Goal: Book appointment/travel/reservation

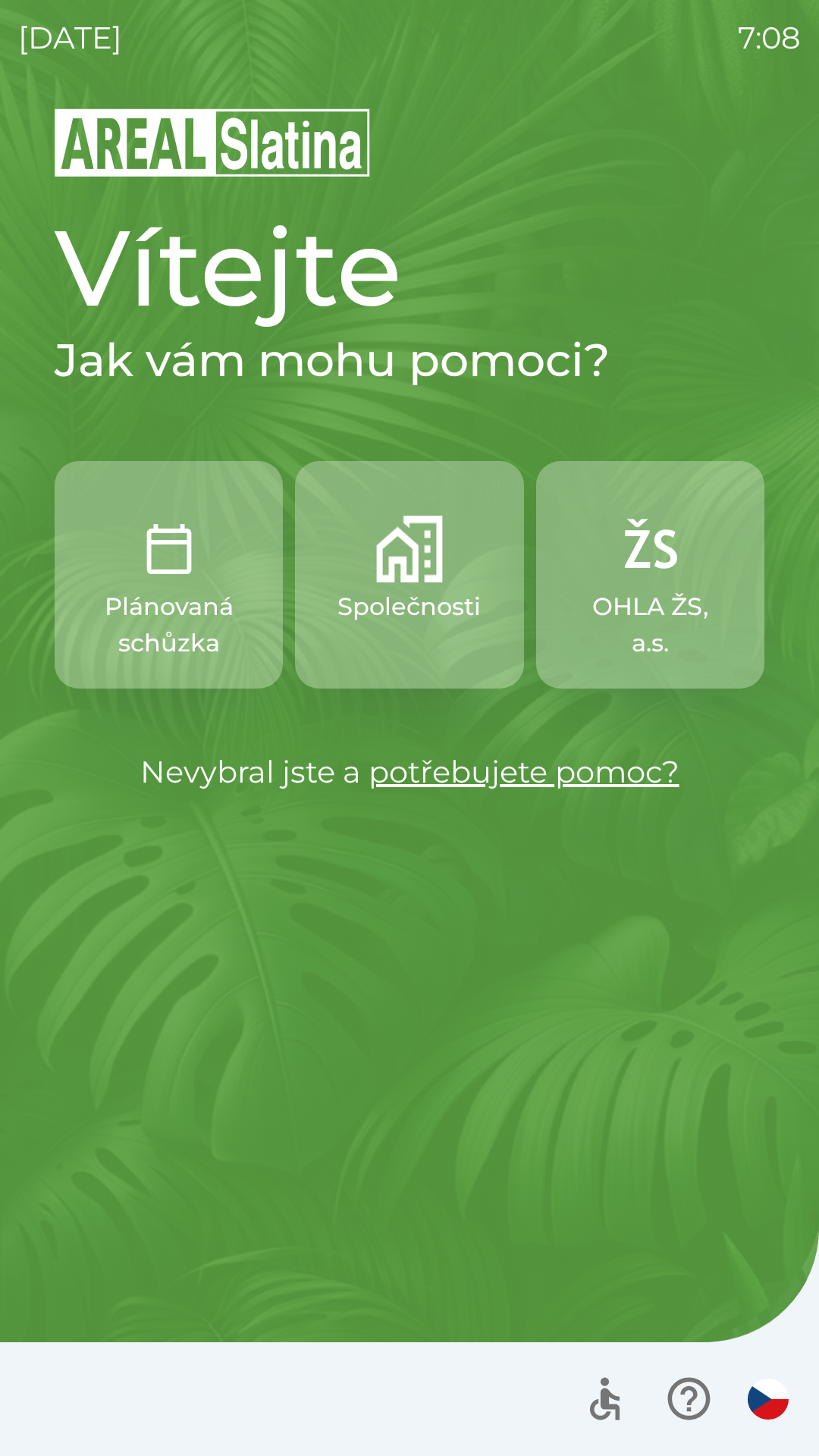
click at [402, 592] on p "Společnosti" at bounding box center [409, 607] width 143 height 36
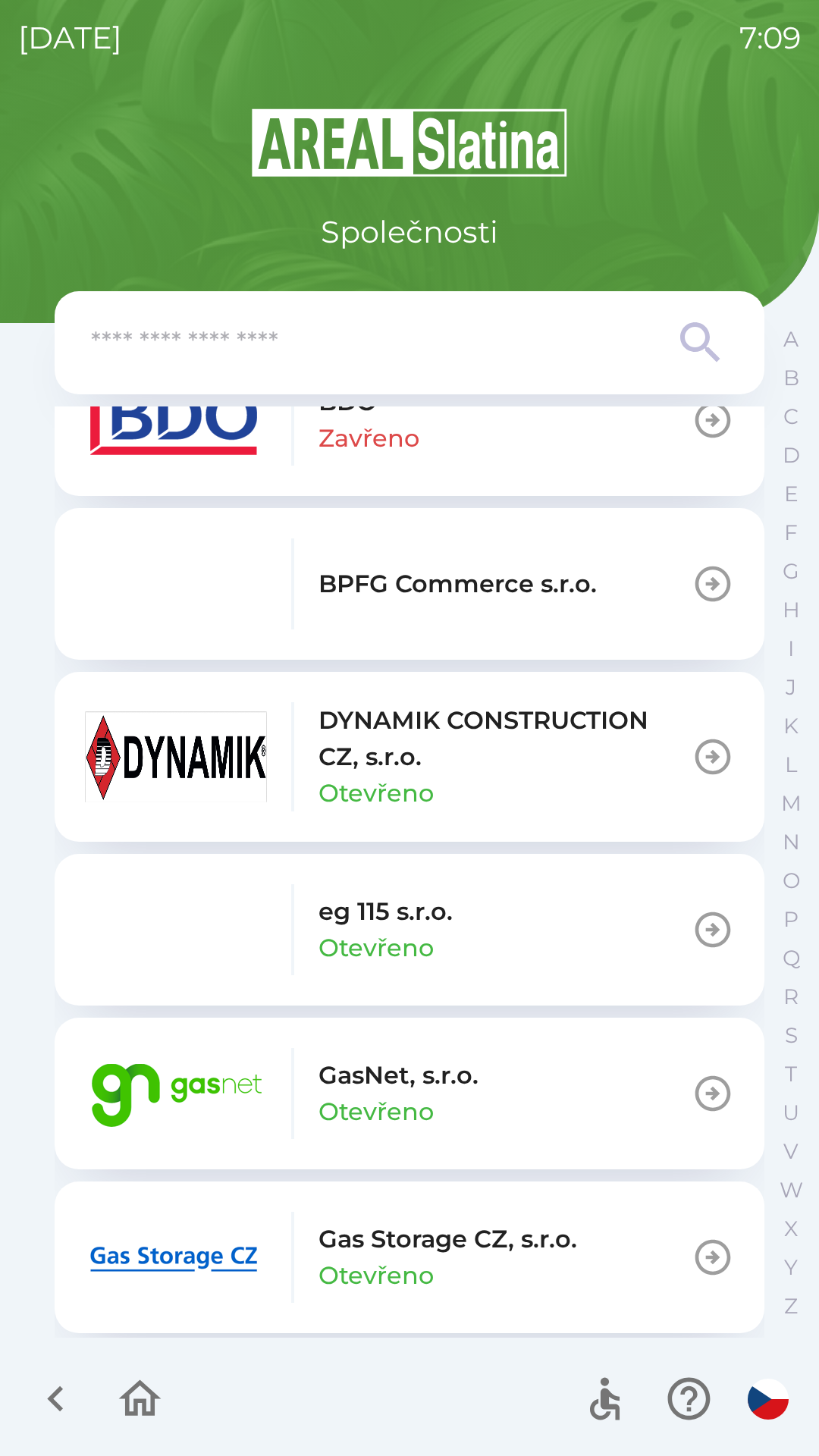
scroll to position [599, 0]
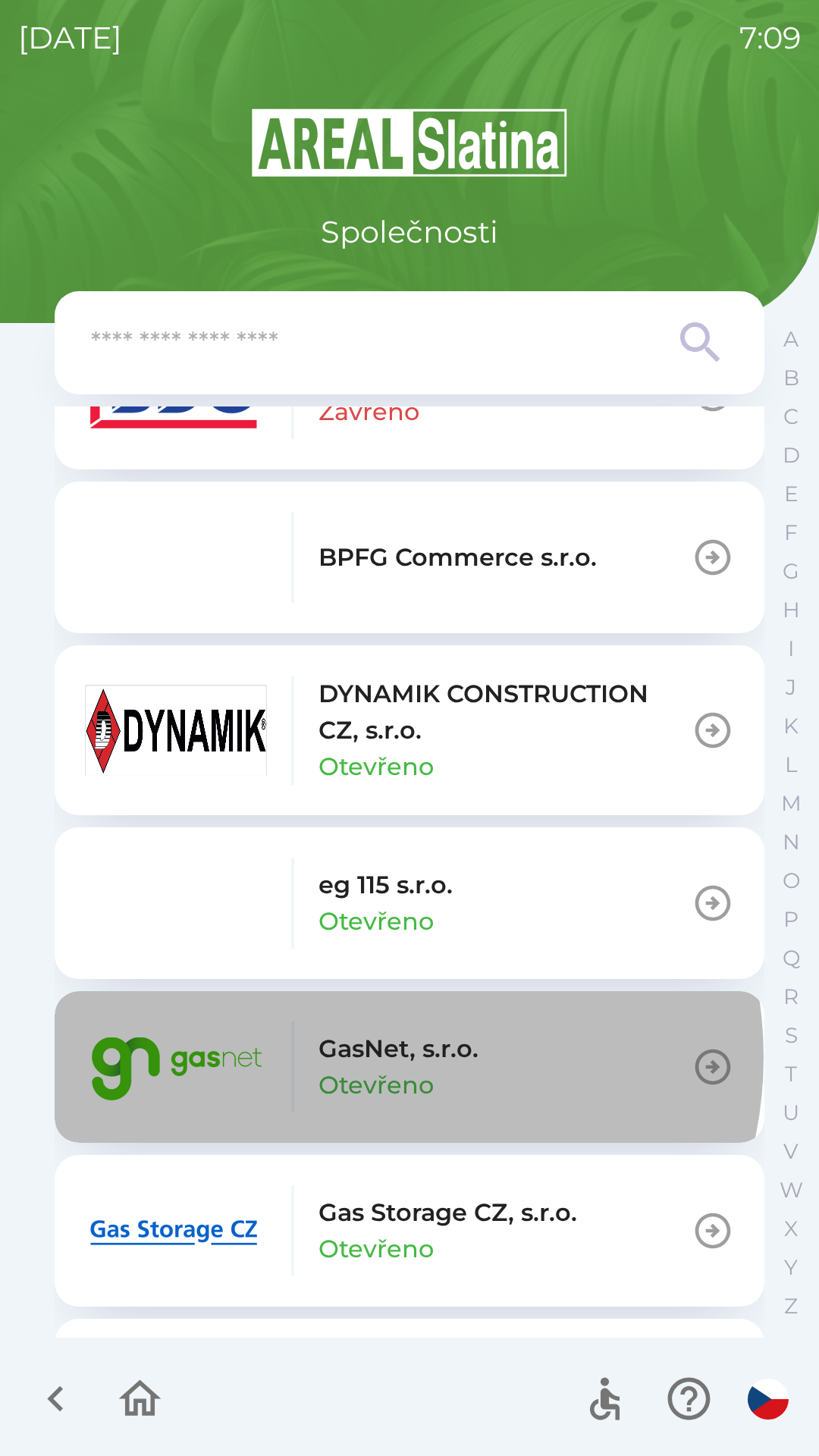
click at [373, 1058] on p "GasNet, s.r.o." at bounding box center [398, 1049] width 160 height 36
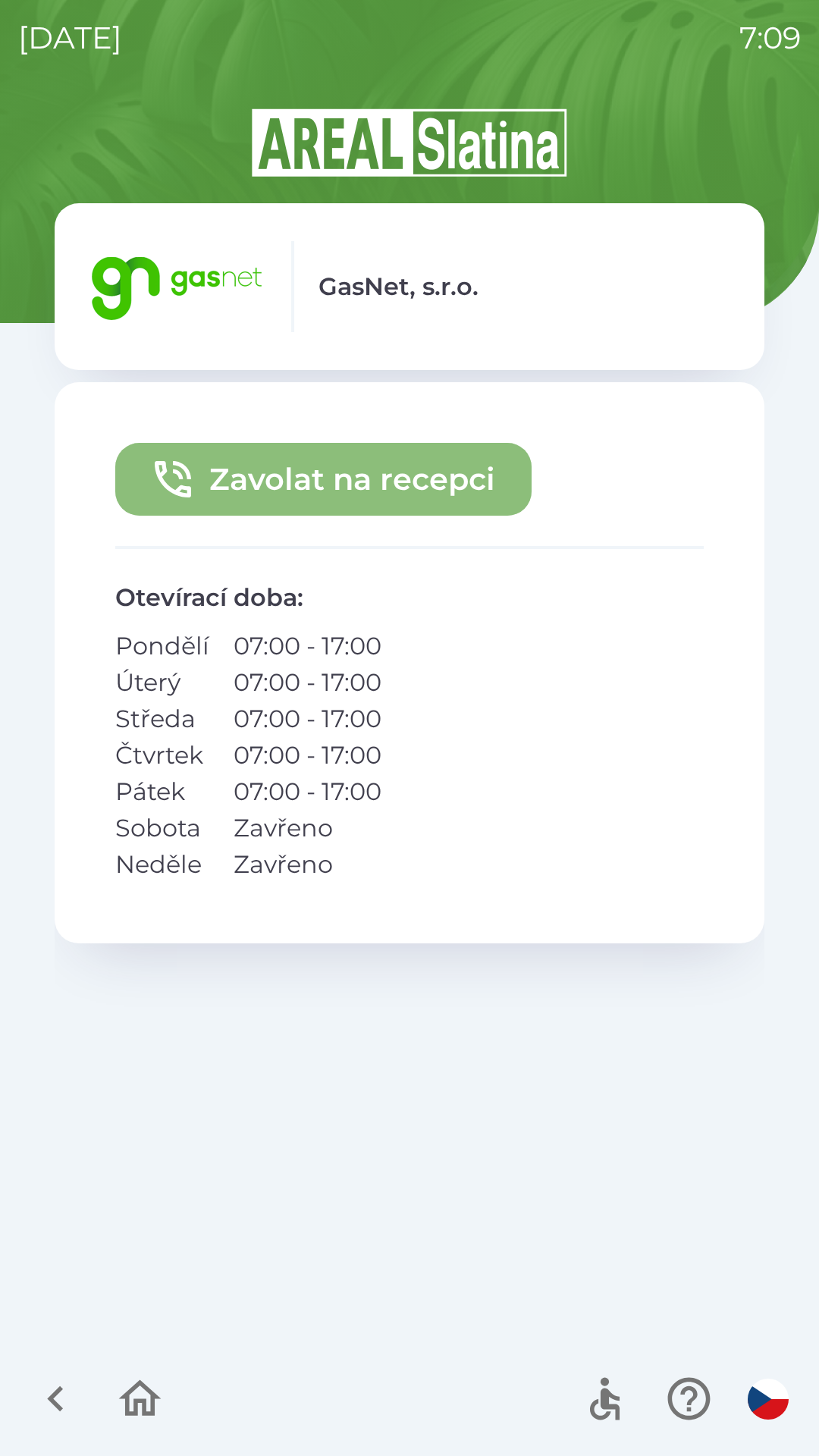
click at [412, 477] on button "Zavolat na recepci" at bounding box center [324, 479] width 416 height 73
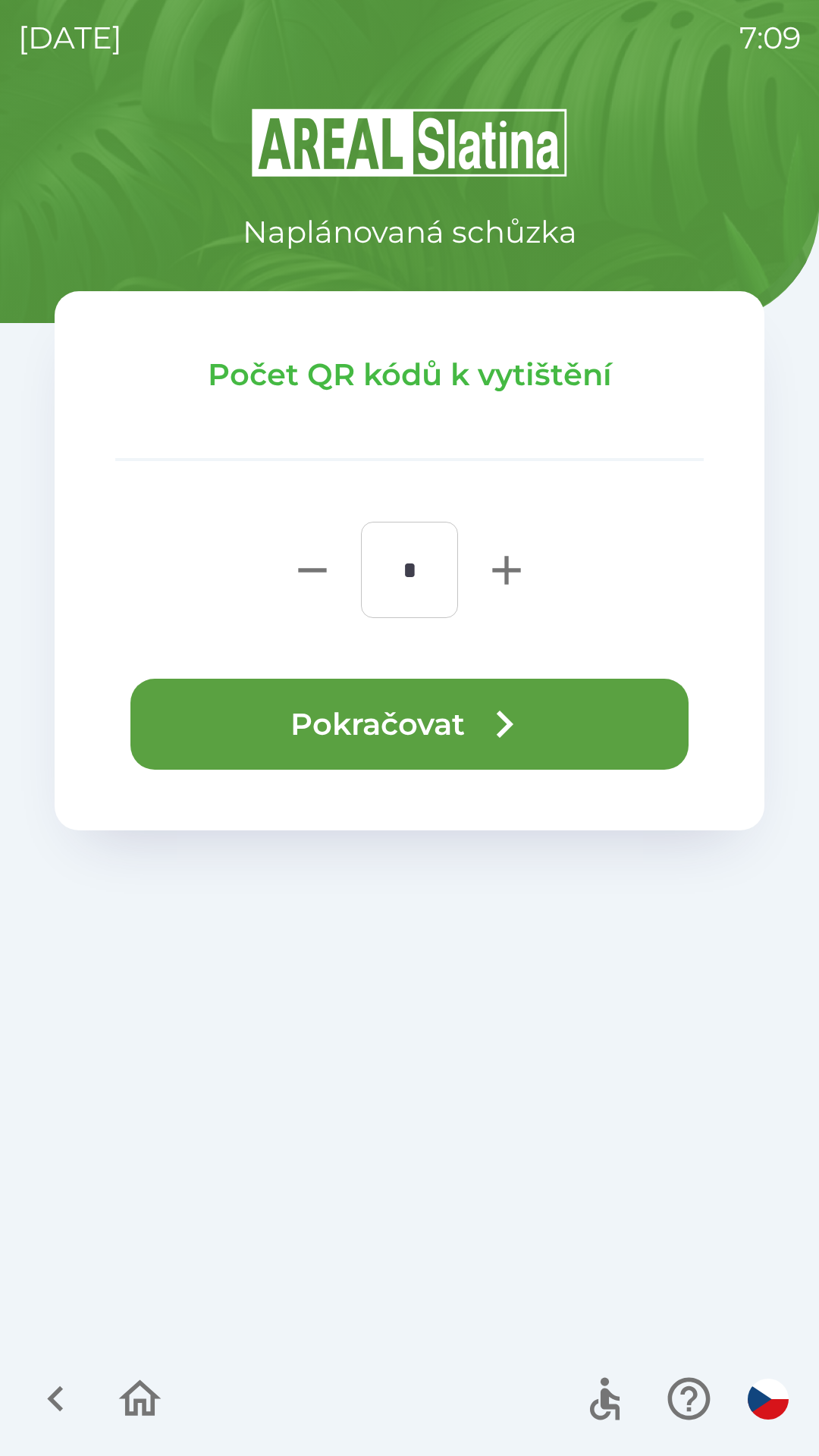
click at [434, 728] on button "Pokračovat" at bounding box center [410, 724] width 558 height 91
